Goal: Browse casually

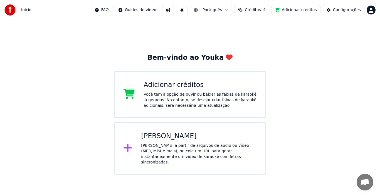
click at [176, 92] on div "Você tem a opção de ouvir ou baixar as faixas de karaokê já geradas. No entanto…" at bounding box center [200, 100] width 113 height 17
